Goal: Task Accomplishment & Management: Manage account settings

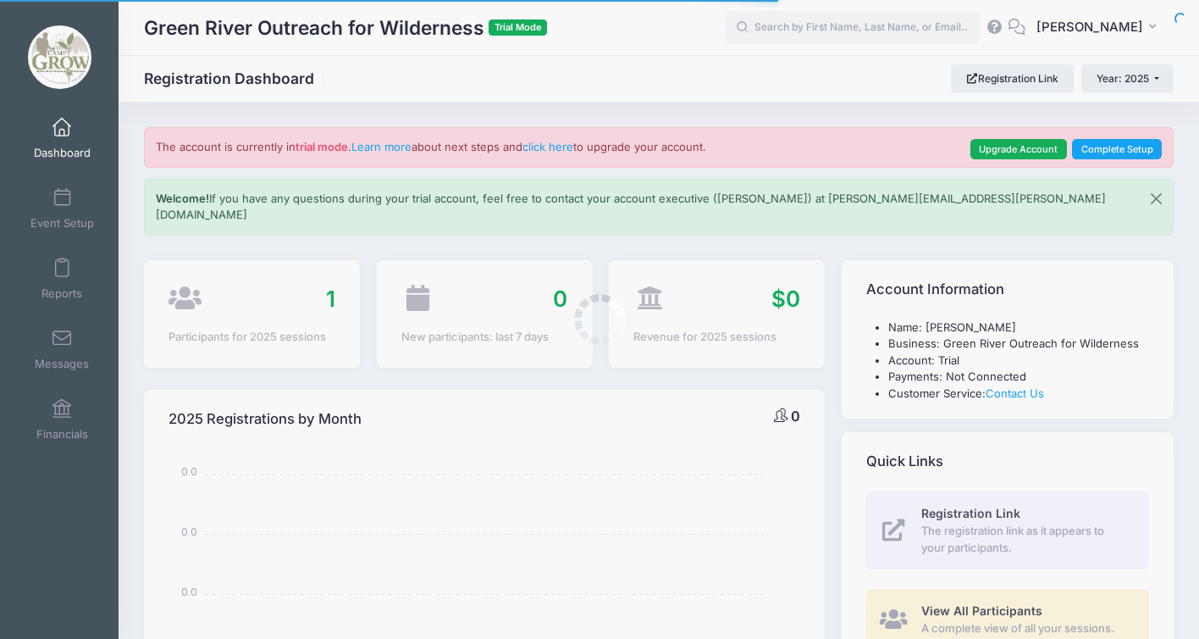
select select
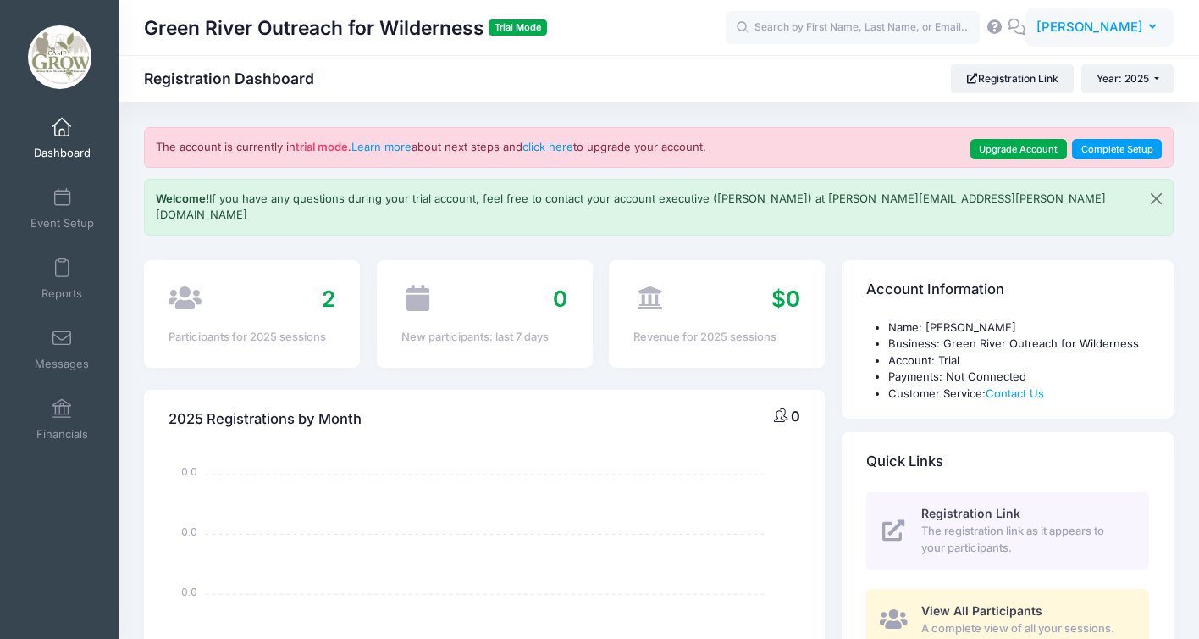
click at [1152, 20] on button "IR [PERSON_NAME]" at bounding box center [1100, 27] width 148 height 39
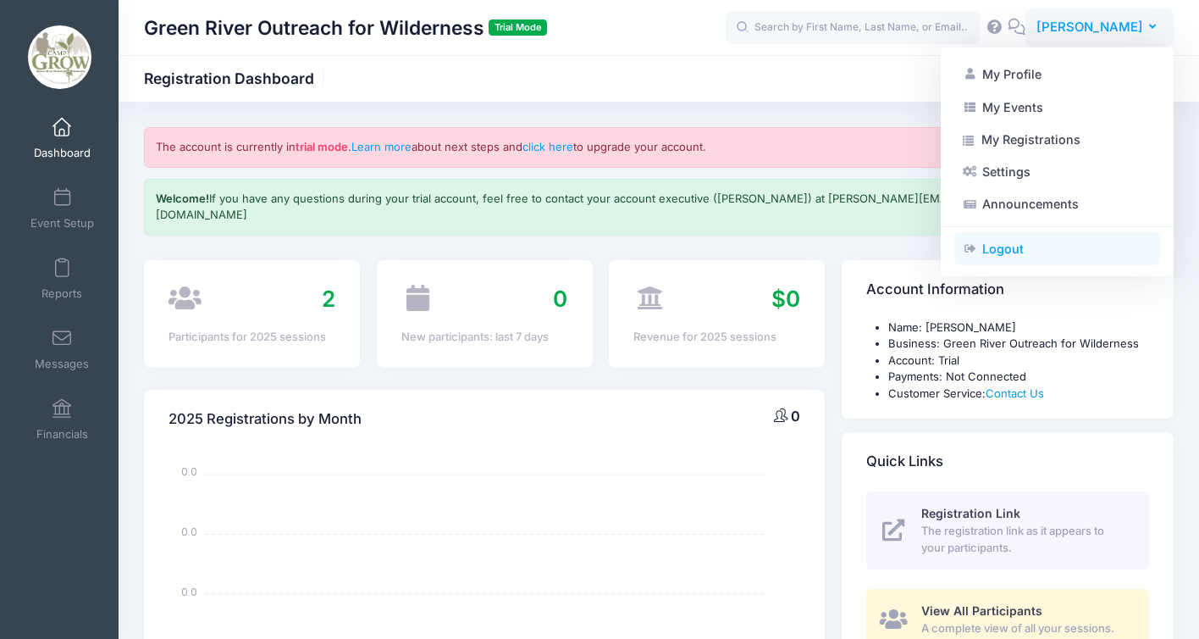
click at [996, 259] on link "Logout" at bounding box center [1058, 249] width 206 height 32
